Goal: Use online tool/utility: Utilize a website feature to perform a specific function

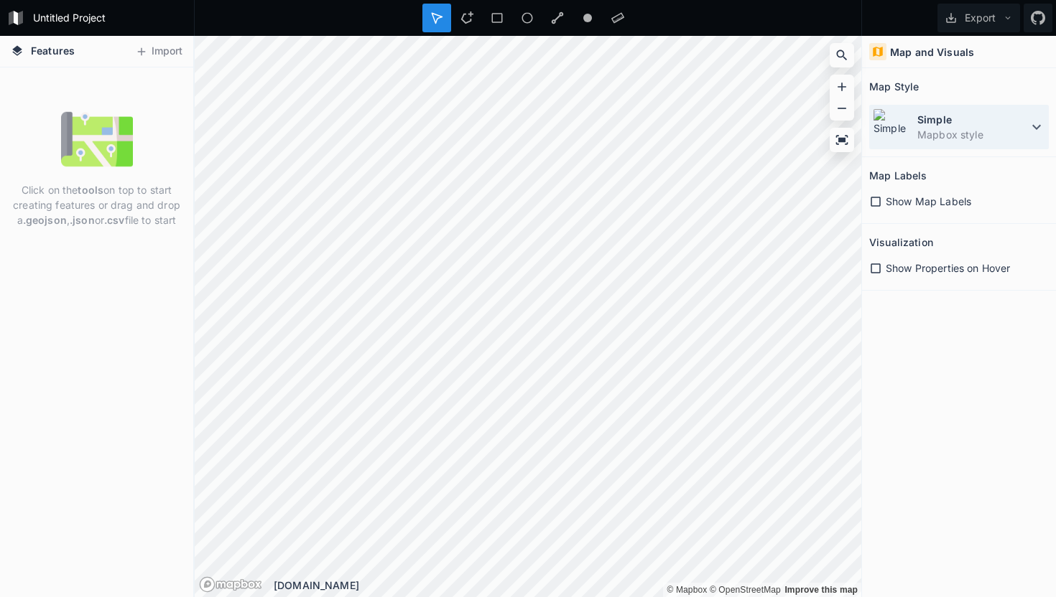
click at [976, 144] on div "Simple Mapbox style" at bounding box center [959, 127] width 180 height 45
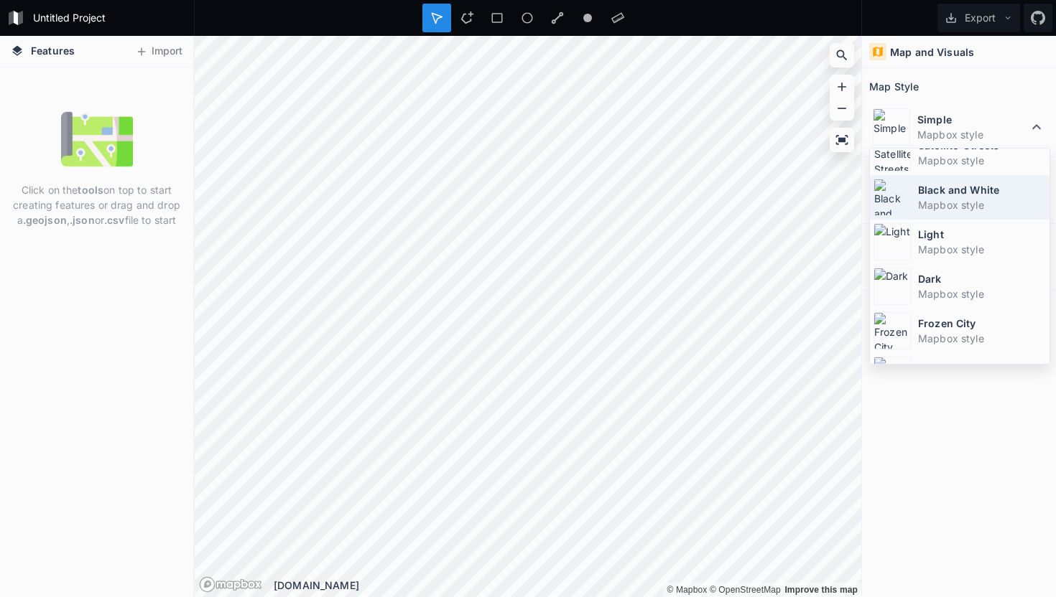
scroll to position [62, 0]
click at [973, 192] on dt "Black and White" at bounding box center [982, 190] width 128 height 15
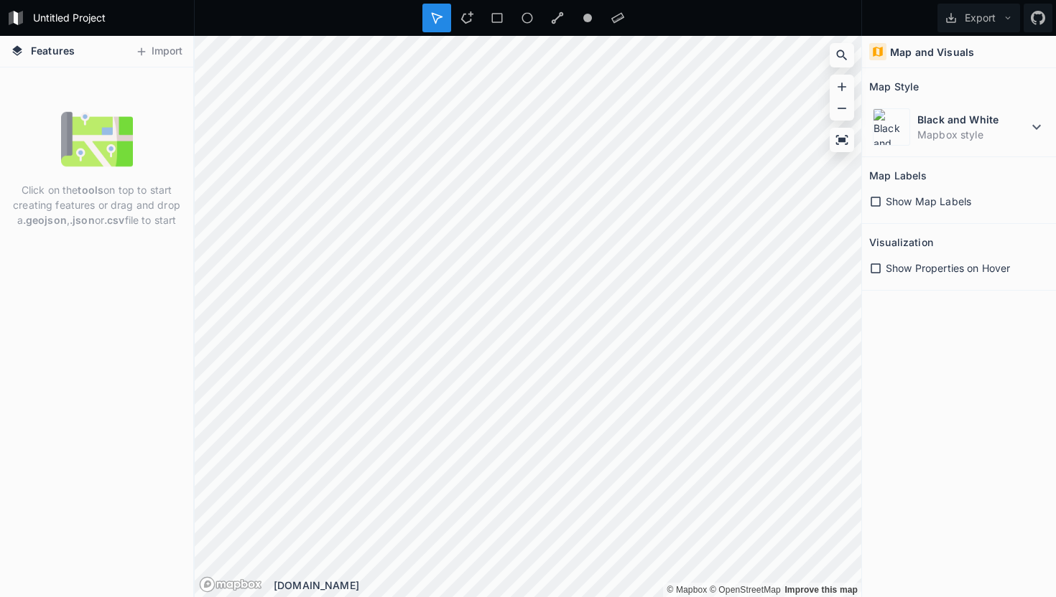
click at [134, 106] on div "Click on the tools on top to start creating features or drag and drop a .geojso…" at bounding box center [96, 168] width 193 height 131
click at [161, 147] on div "Click on the tools on top to start creating features or drag and drop a .geojso…" at bounding box center [96, 168] width 193 height 131
click at [65, 54] on span "Features" at bounding box center [53, 50] width 44 height 15
click at [928, 201] on span "Show Map Labels" at bounding box center [927, 201] width 85 height 15
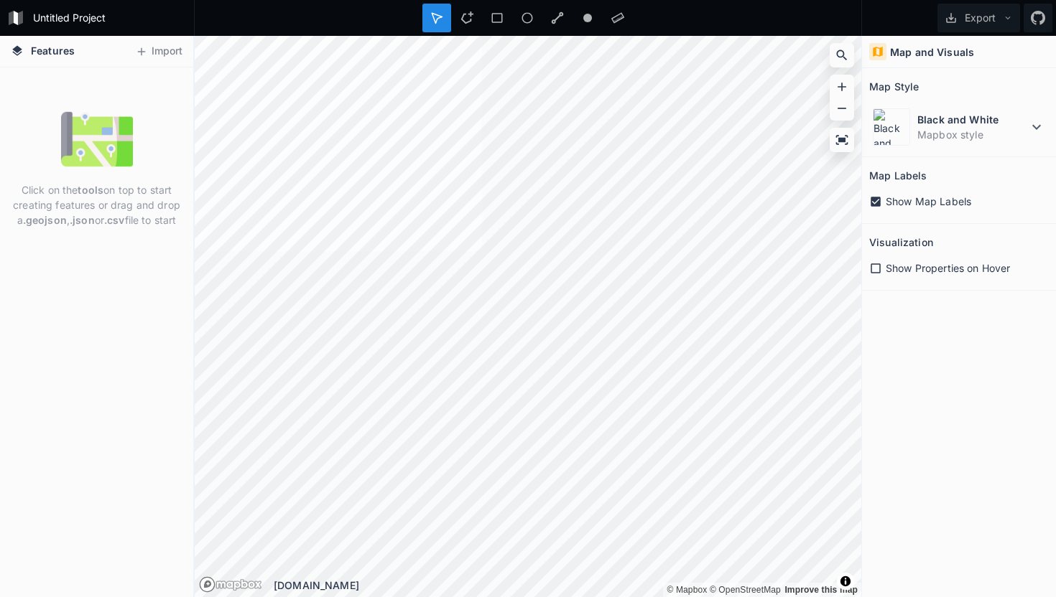
click at [927, 201] on span "Show Map Labels" at bounding box center [927, 201] width 85 height 15
click at [842, 134] on icon at bounding box center [841, 140] width 14 height 14
click at [844, 126] on div at bounding box center [841, 101] width 24 height 116
click at [888, 53] on div "Map and Visuals" at bounding box center [959, 52] width 194 height 32
click at [903, 269] on span "Show Properties on Hover" at bounding box center [947, 268] width 124 height 15
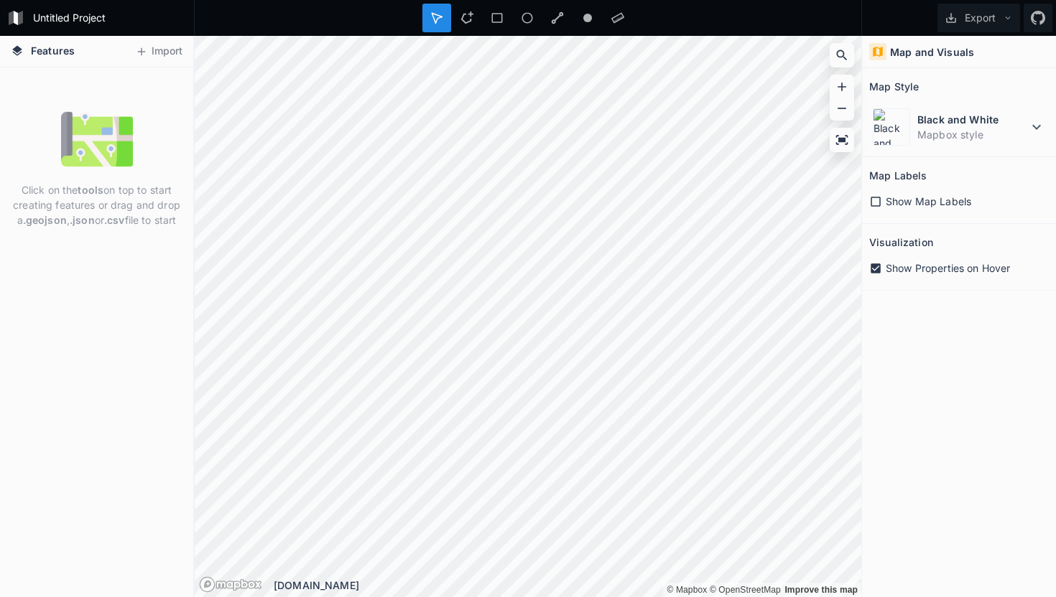
click at [906, 197] on span "Show Map Labels" at bounding box center [927, 201] width 85 height 15
click at [163, 57] on button "Import" at bounding box center [159, 51] width 62 height 23
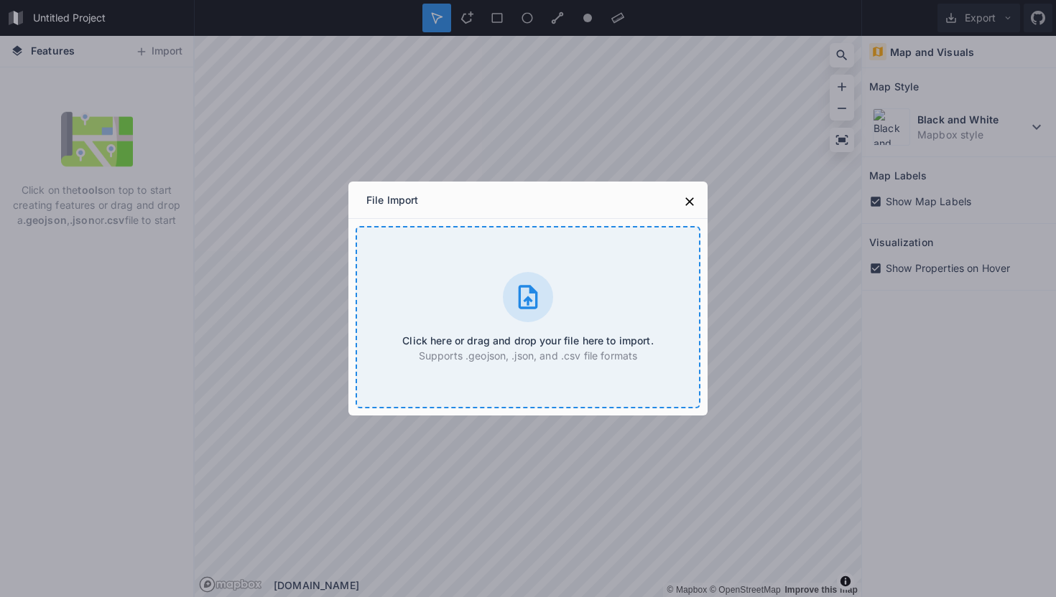
click at [532, 289] on icon at bounding box center [527, 297] width 19 height 24
click at [541, 551] on div "File Import Click here or drag and drop your file here to import. Supports .geo…" at bounding box center [528, 298] width 1056 height 597
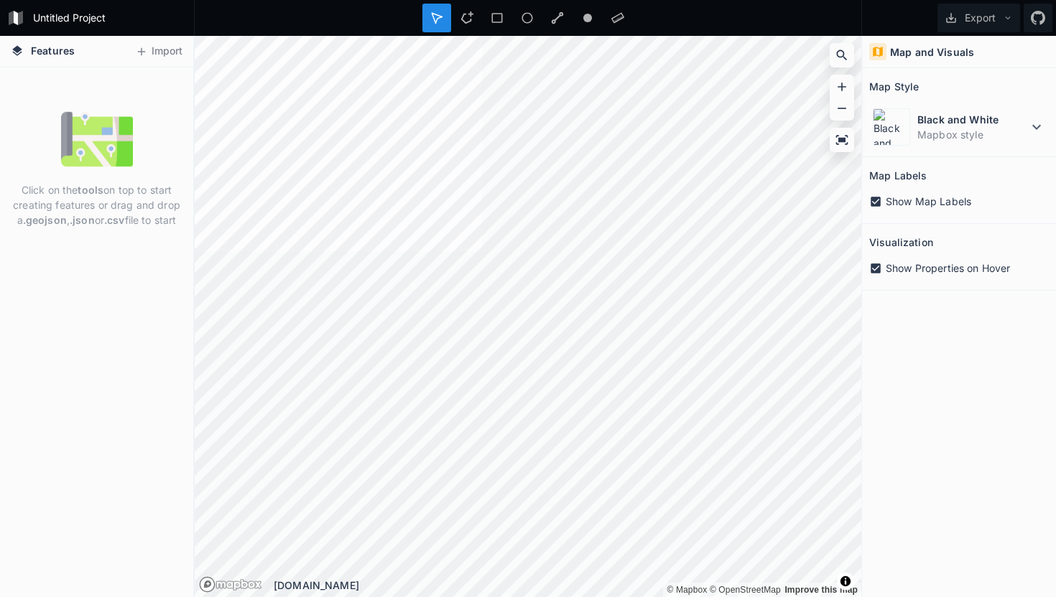
click at [28, 52] on h4 "Features" at bounding box center [43, 51] width 78 height 31
click at [17, 47] on icon at bounding box center [17, 50] width 10 height 10
click at [462, 19] on icon at bounding box center [466, 17] width 13 height 13
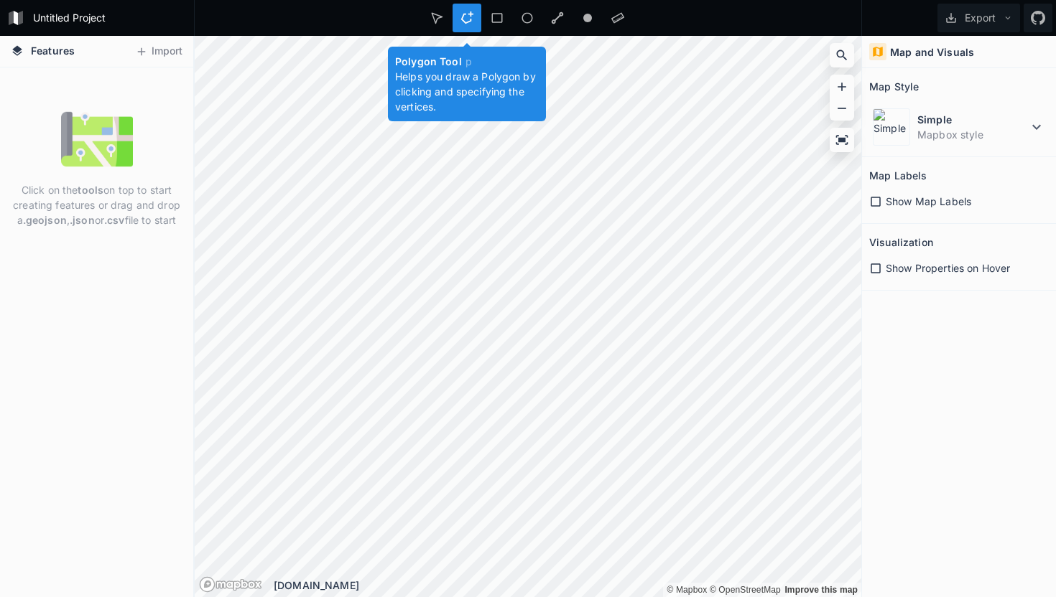
click at [462, 18] on icon at bounding box center [466, 17] width 13 height 13
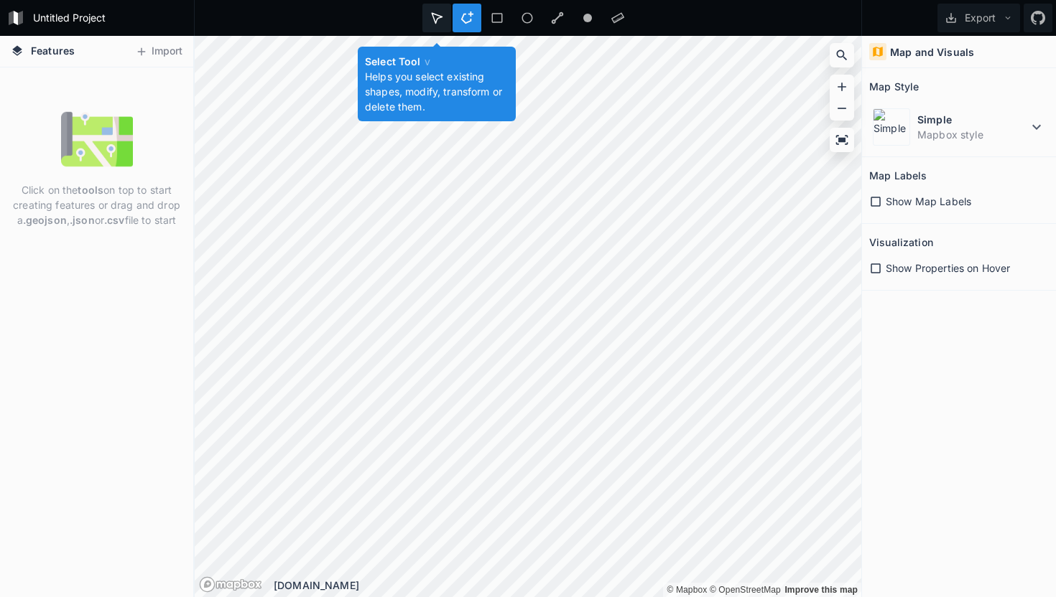
click at [440, 17] on icon at bounding box center [437, 18] width 10 height 10
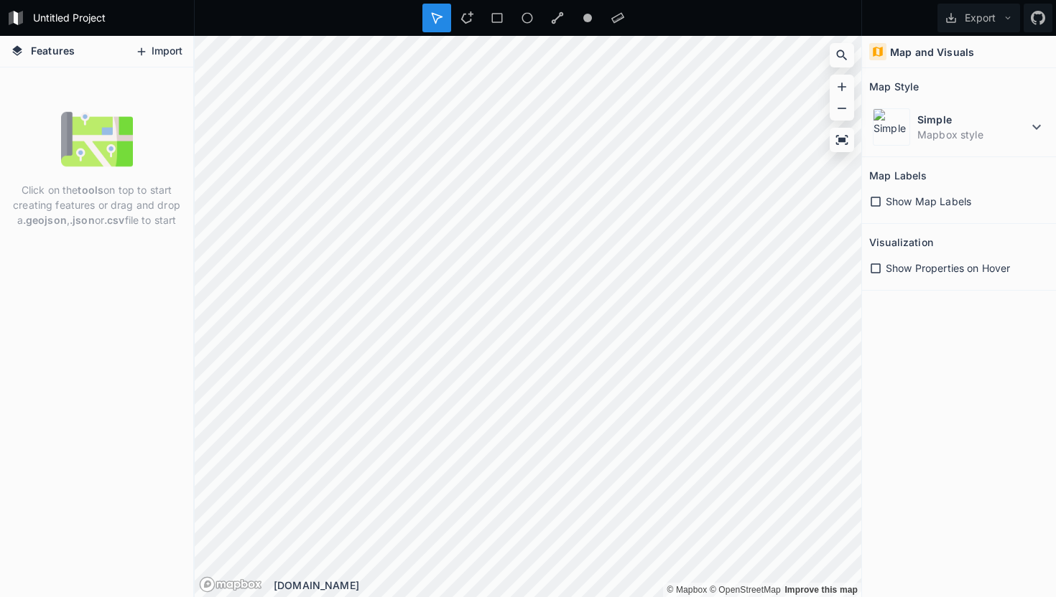
click at [150, 44] on button "Import" at bounding box center [159, 51] width 62 height 23
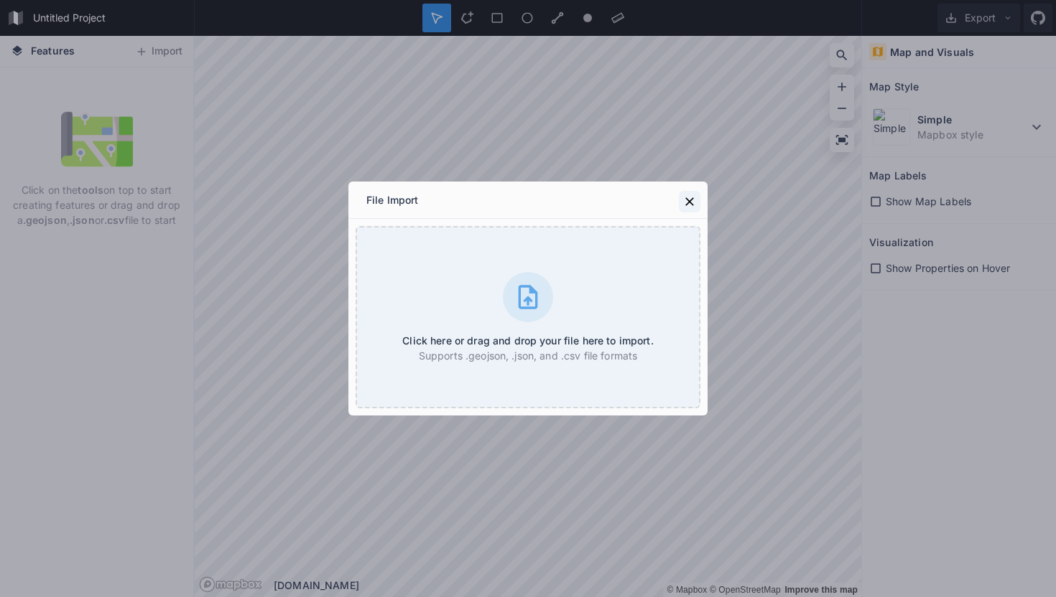
click at [681, 198] on button at bounding box center [690, 202] width 22 height 22
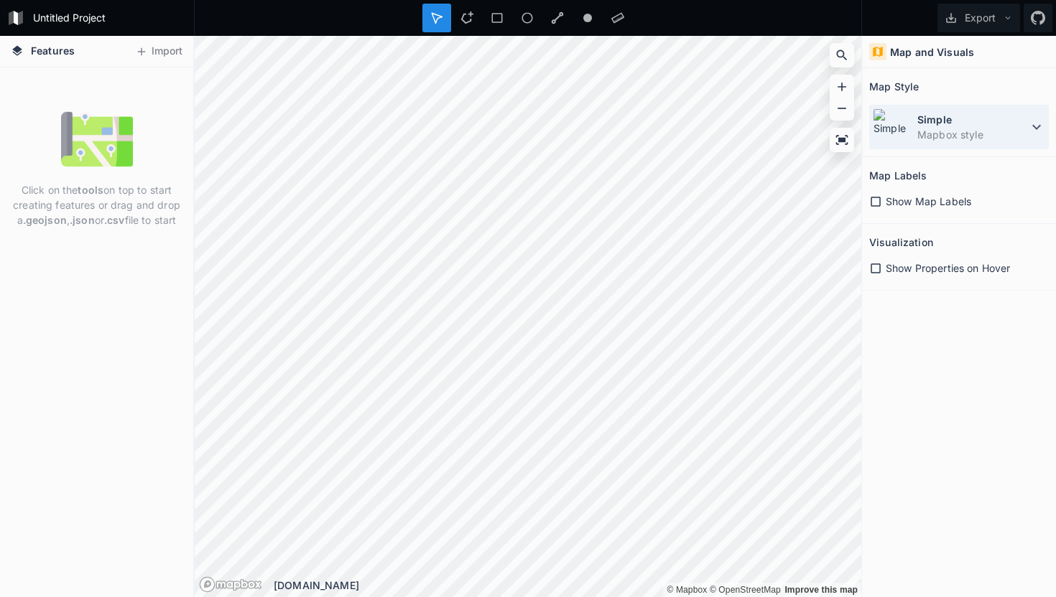
click at [913, 134] on div "Simple Mapbox style" at bounding box center [959, 127] width 180 height 45
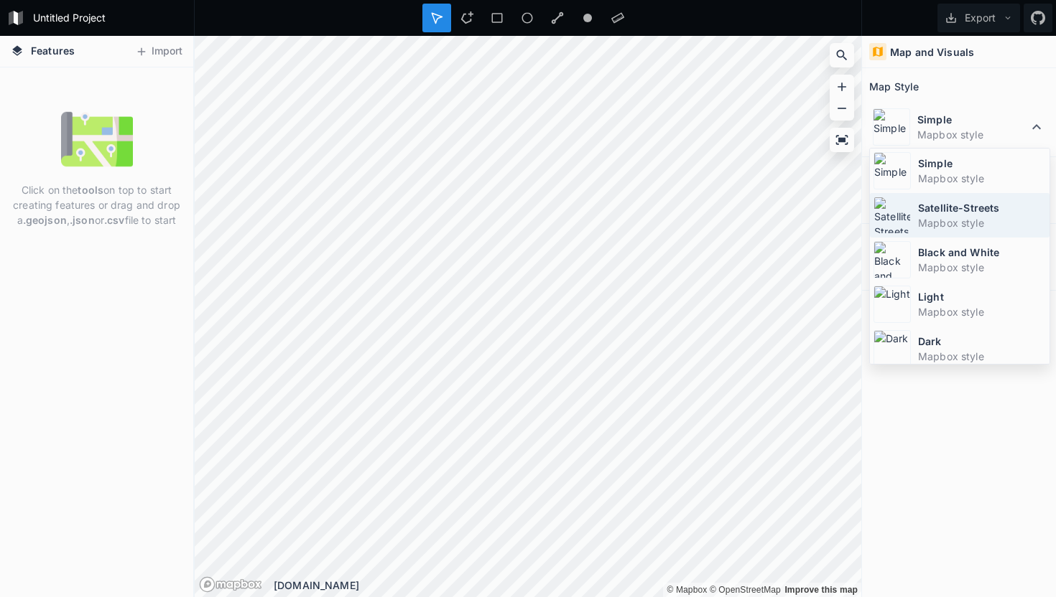
click at [919, 217] on dd "Mapbox style" at bounding box center [982, 222] width 128 height 15
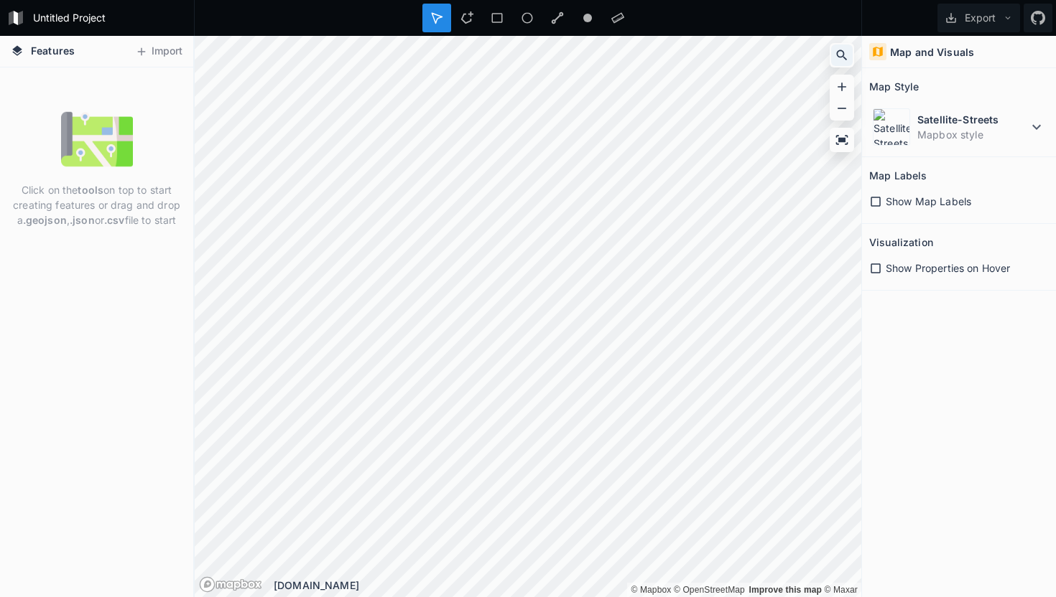
click at [835, 52] on icon at bounding box center [841, 55] width 14 height 14
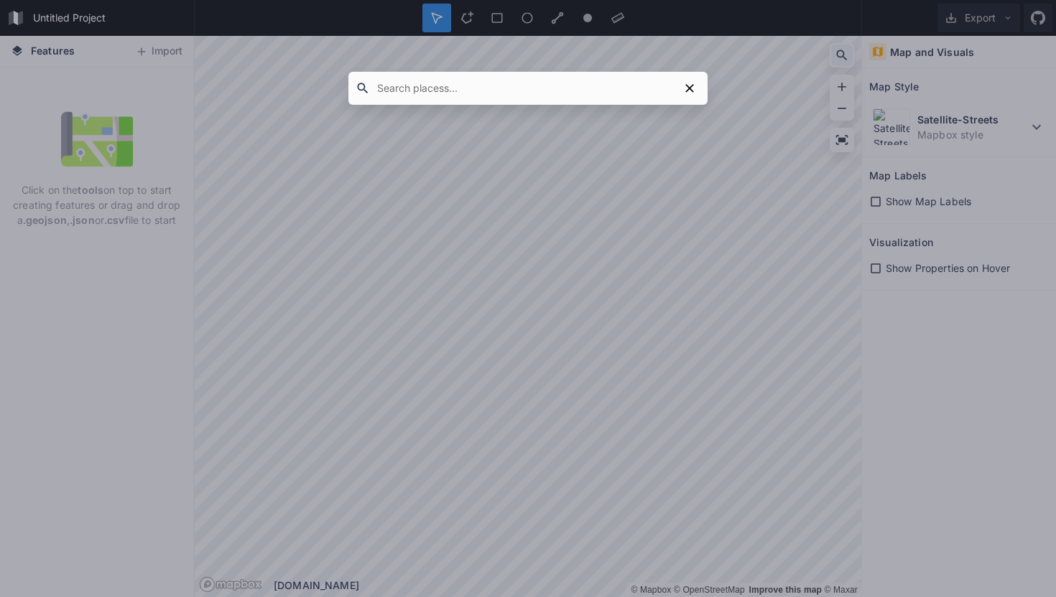
paste input "[URL][DOMAIN_NAME]"
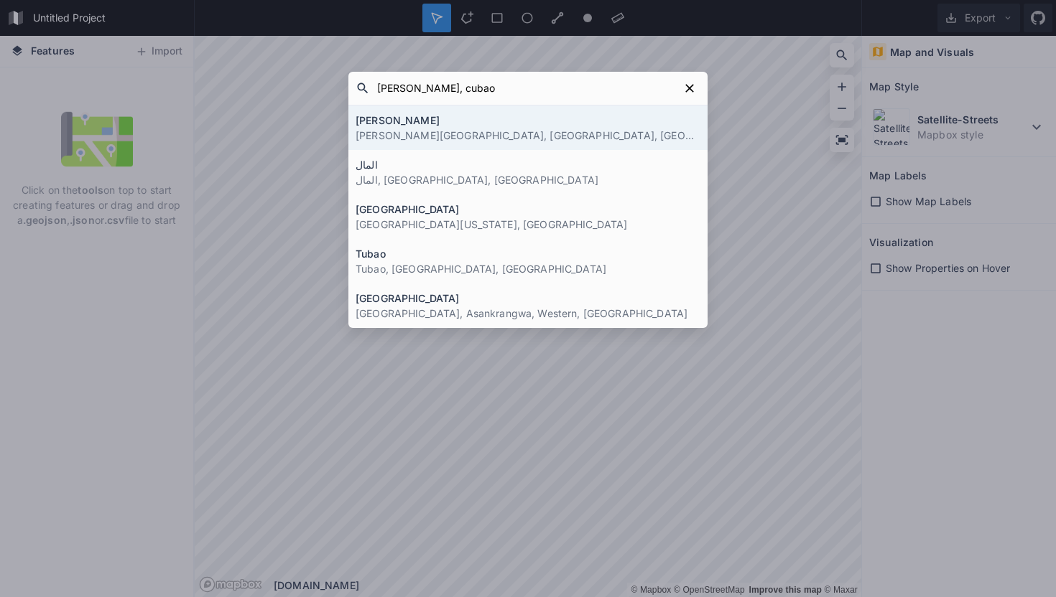
paste input "Cubao Expo, [GEOGRAPHIC_DATA][PERSON_NAME], [GEOGRAPHIC_DATA], [GEOGRAPHIC_DATA]"
type input "Cubao Expo, [GEOGRAPHIC_DATA][PERSON_NAME], [GEOGRAPHIC_DATA], [GEOGRAPHIC_DATA]"
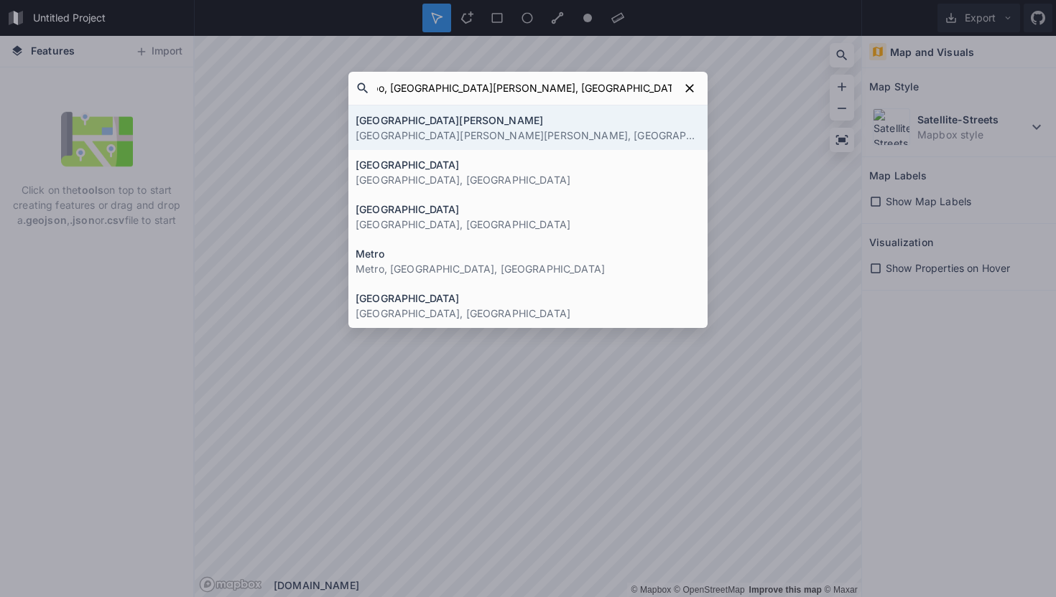
click button "submit" at bounding box center [0, 0] width 0 height 0
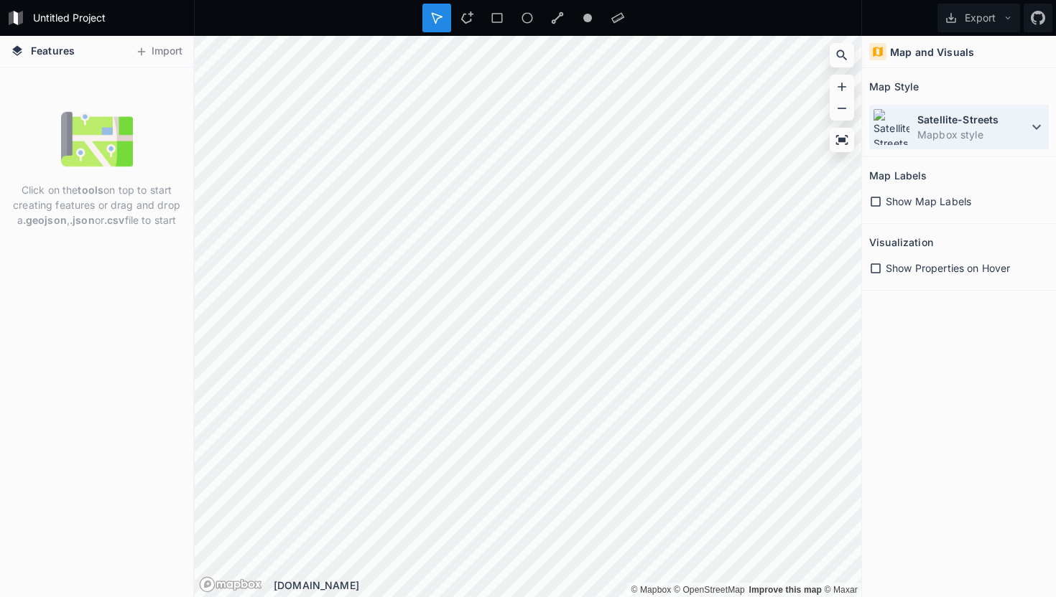
click at [920, 134] on dd "Mapbox style" at bounding box center [972, 134] width 111 height 15
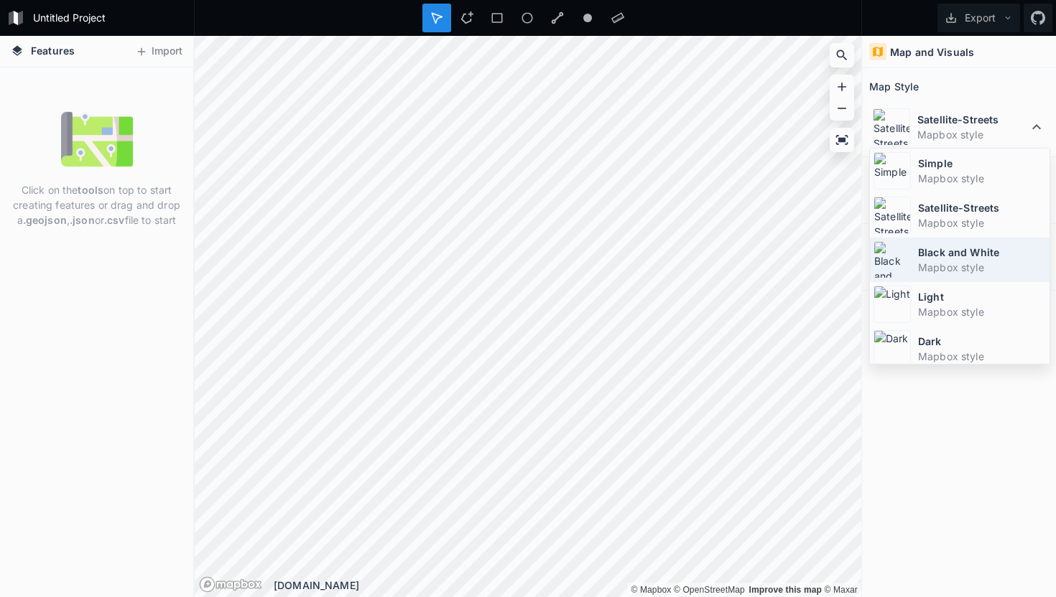
click at [918, 257] on dt "Black and White" at bounding box center [982, 252] width 128 height 15
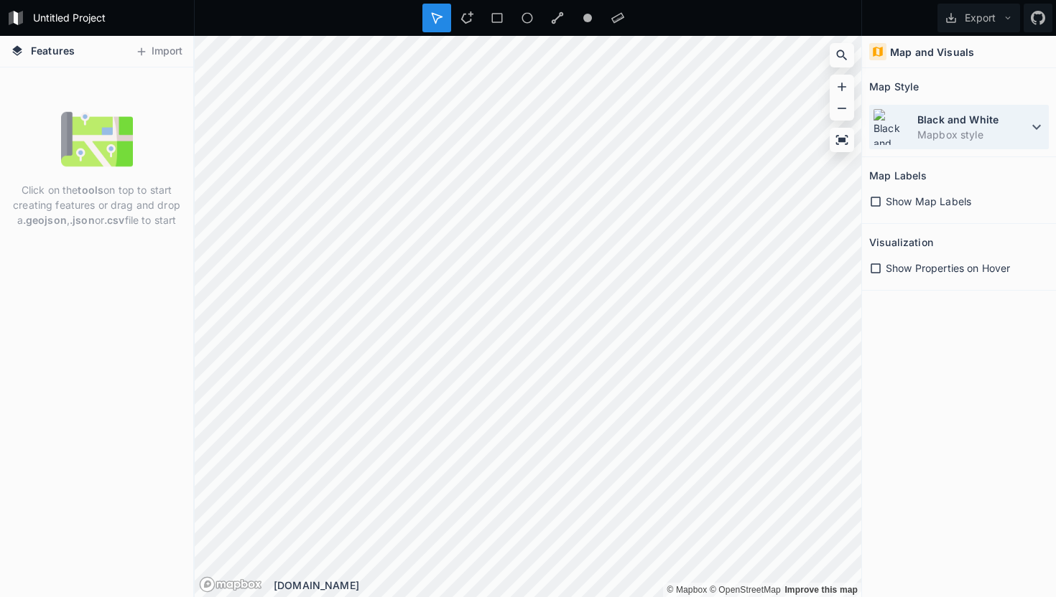
click at [959, 119] on dt "Black and White" at bounding box center [972, 119] width 111 height 15
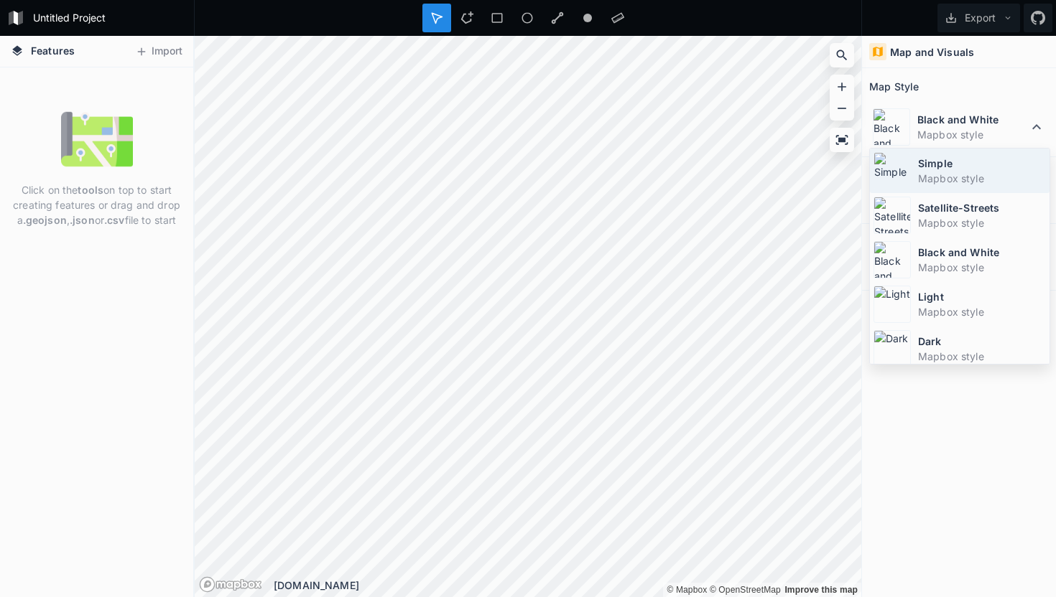
click at [950, 157] on dt "Simple" at bounding box center [982, 163] width 128 height 15
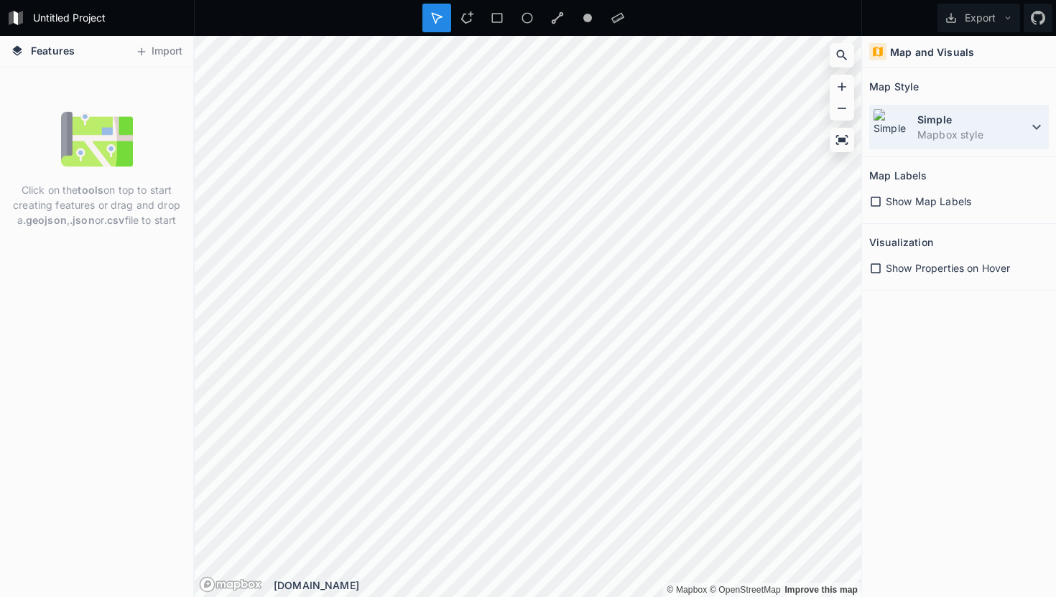
click at [949, 129] on dd "Mapbox style" at bounding box center [972, 134] width 111 height 15
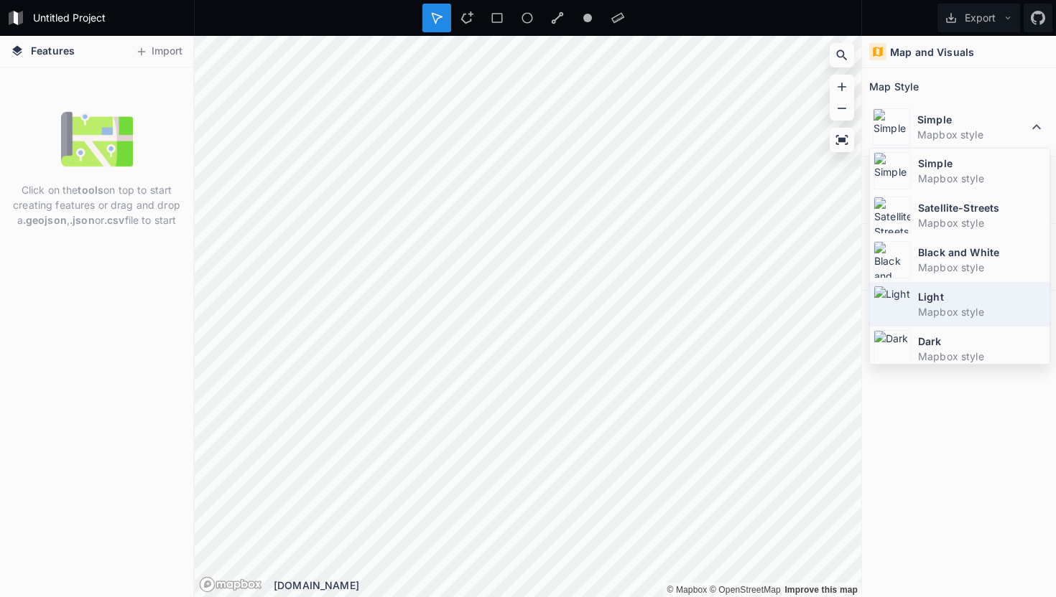
click at [935, 326] on div "Light Mapbox style" at bounding box center [960, 304] width 180 height 45
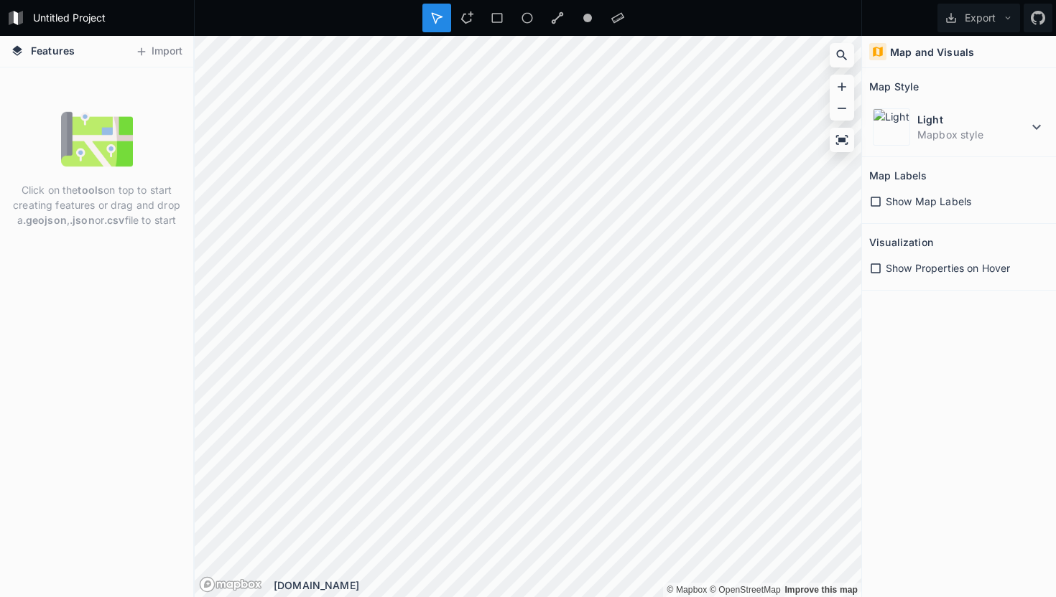
click at [883, 210] on div "Show Map Labels" at bounding box center [959, 201] width 180 height 29
click at [876, 202] on icon at bounding box center [875, 201] width 13 height 13
click at [895, 271] on span "Show Properties on Hover" at bounding box center [947, 268] width 124 height 15
click at [962, 132] on dd "Mapbox style" at bounding box center [972, 134] width 111 height 15
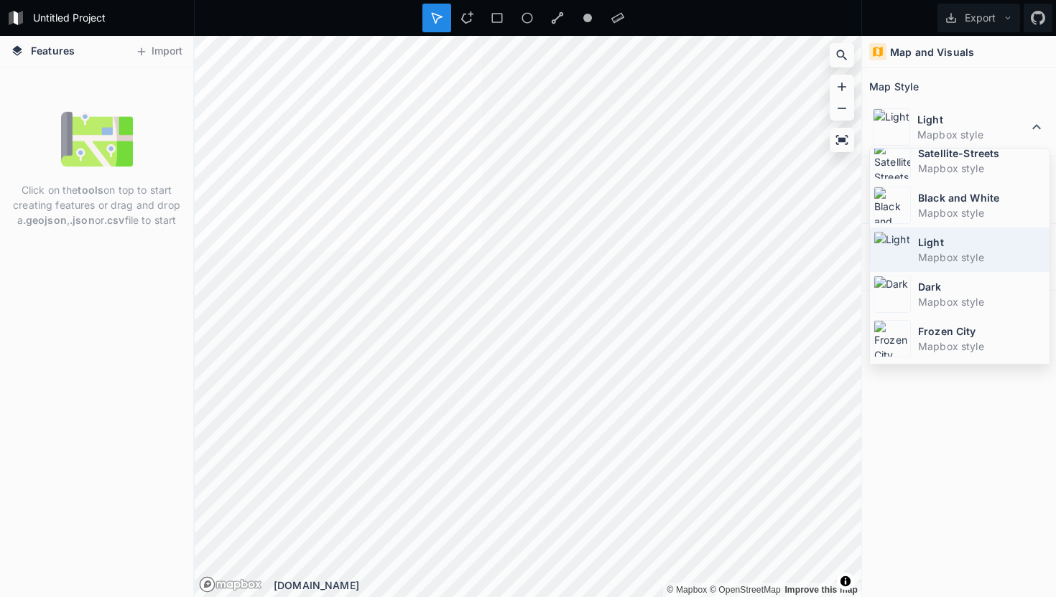
scroll to position [96, 0]
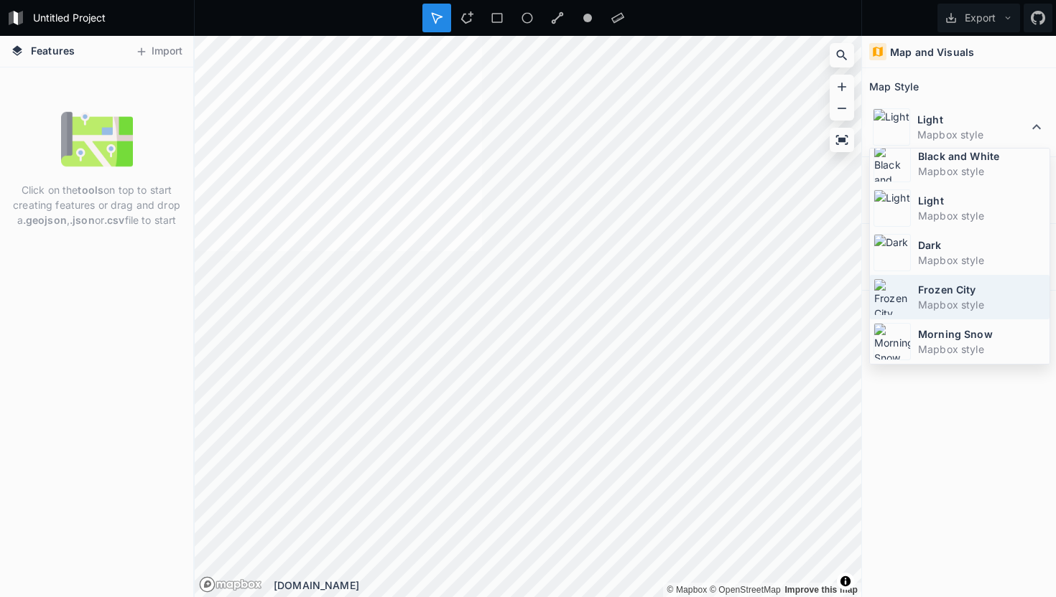
click at [926, 299] on dd "Mapbox style" at bounding box center [982, 304] width 128 height 15
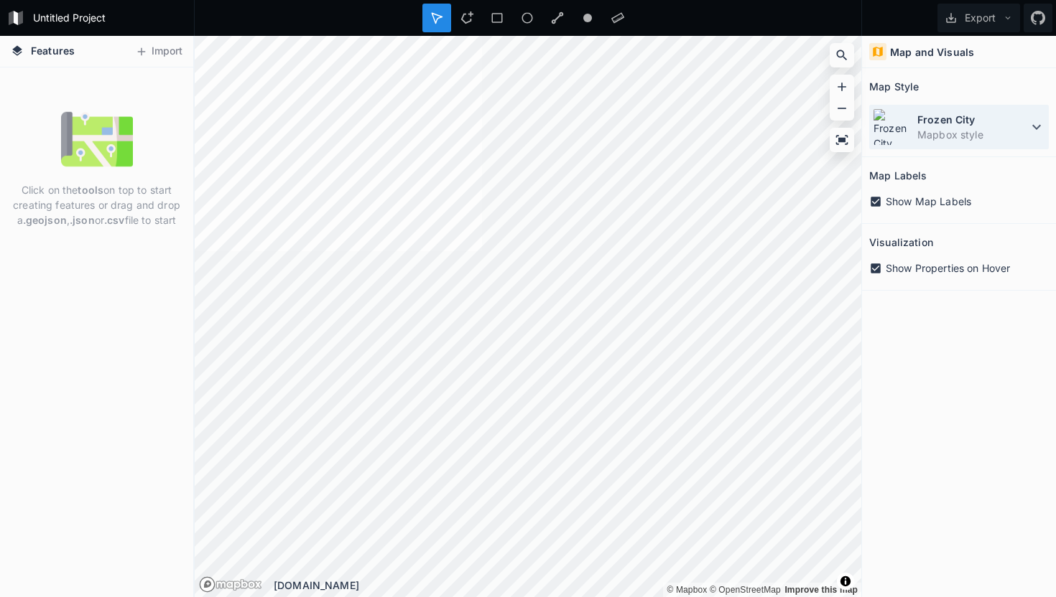
click at [916, 132] on div "Frozen City Mapbox style" at bounding box center [959, 127] width 180 height 45
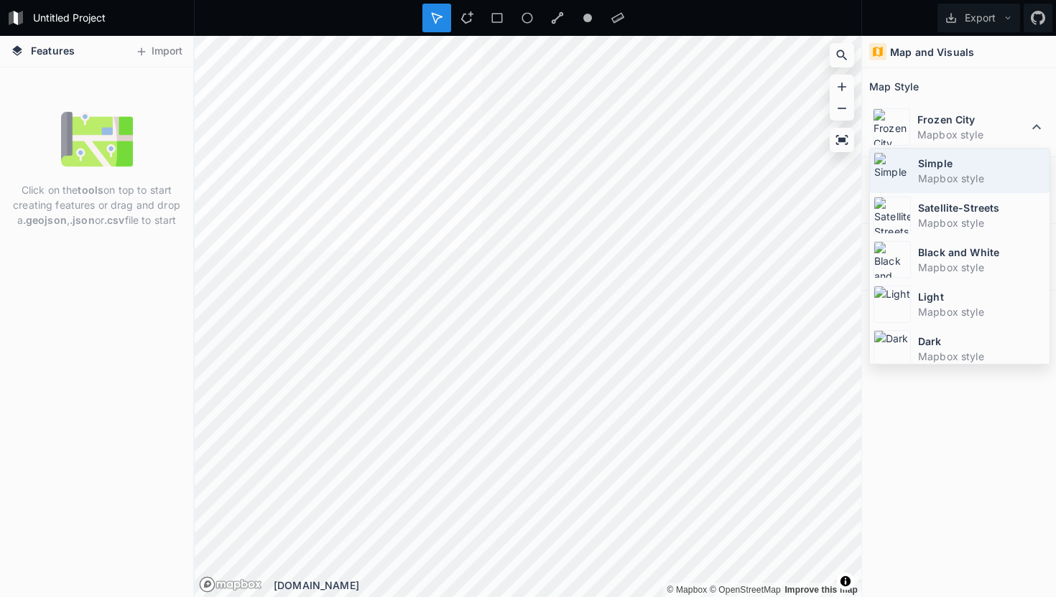
click at [916, 176] on div "Simple Mapbox style" at bounding box center [960, 171] width 180 height 45
